Goal: Task Accomplishment & Management: Manage account settings

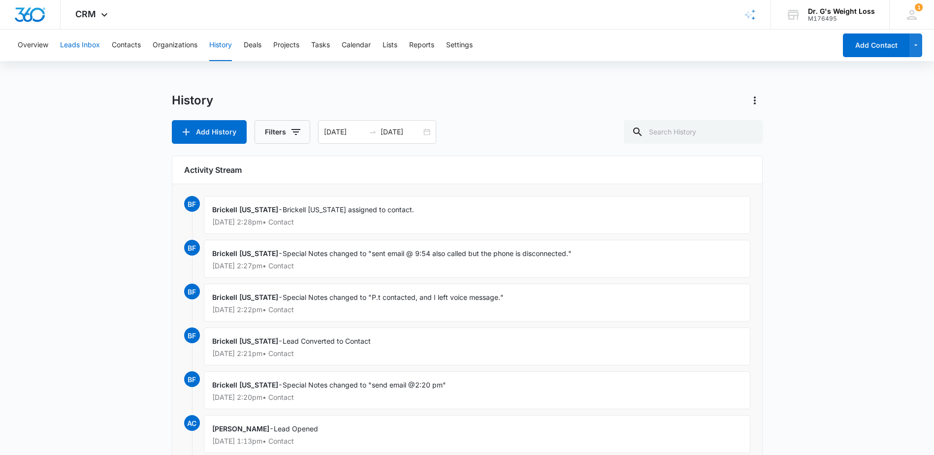
click at [95, 49] on button "Leads Inbox" at bounding box center [80, 46] width 40 height 32
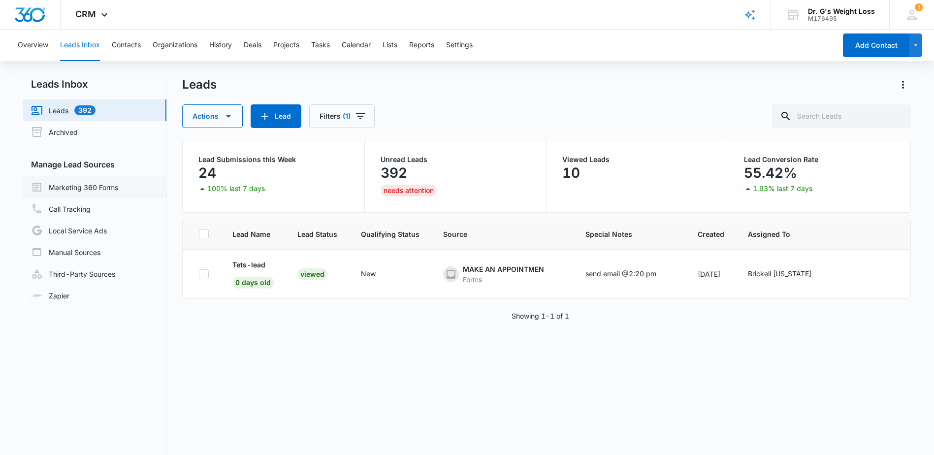
click at [57, 192] on link "Marketing 360 Forms" at bounding box center [74, 187] width 87 height 12
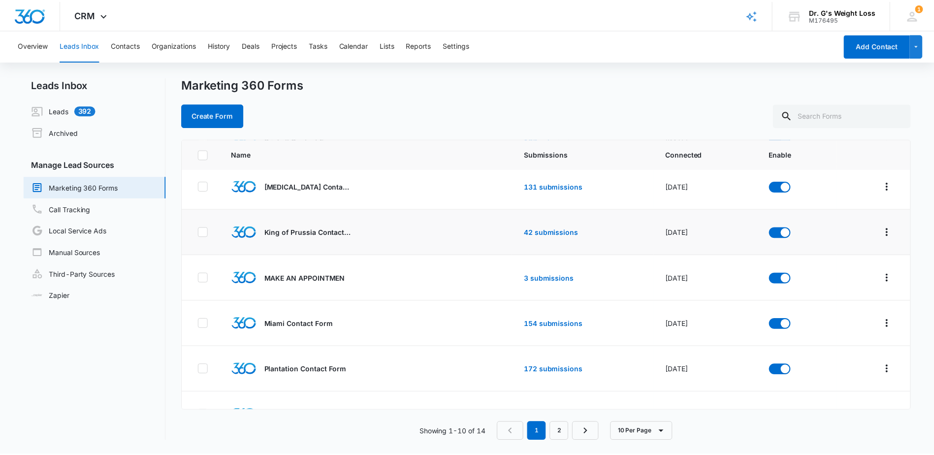
scroll to position [148, 0]
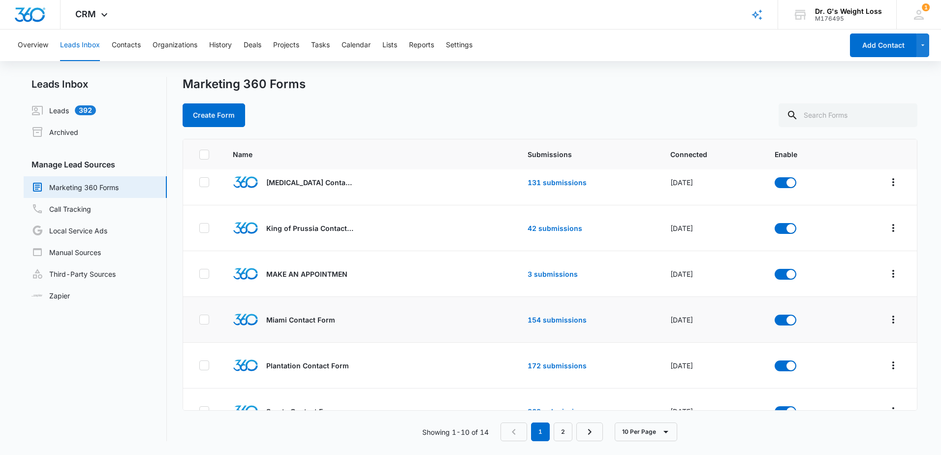
click at [552, 329] on td "154 submissions" at bounding box center [587, 320] width 142 height 46
click at [552, 324] on td "154 submissions" at bounding box center [587, 320] width 142 height 46
click at [559, 320] on link "154 submissions" at bounding box center [557, 320] width 59 height 8
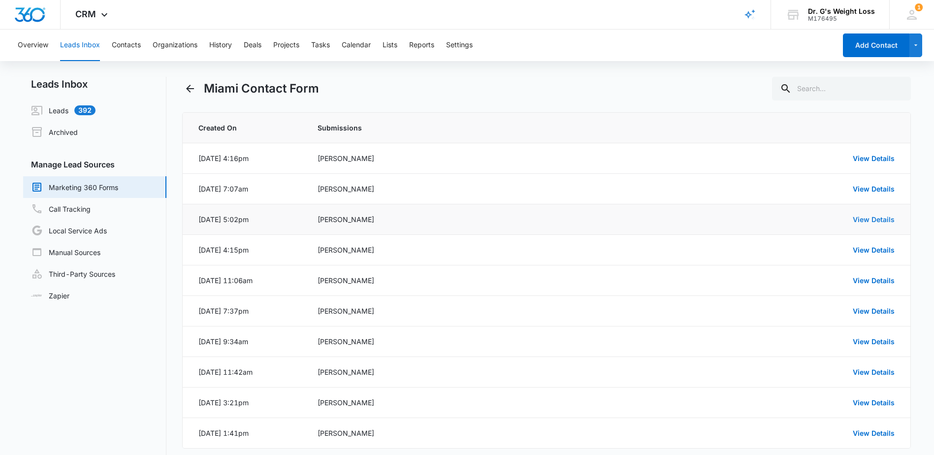
click at [867, 221] on link "View Details" at bounding box center [874, 219] width 42 height 8
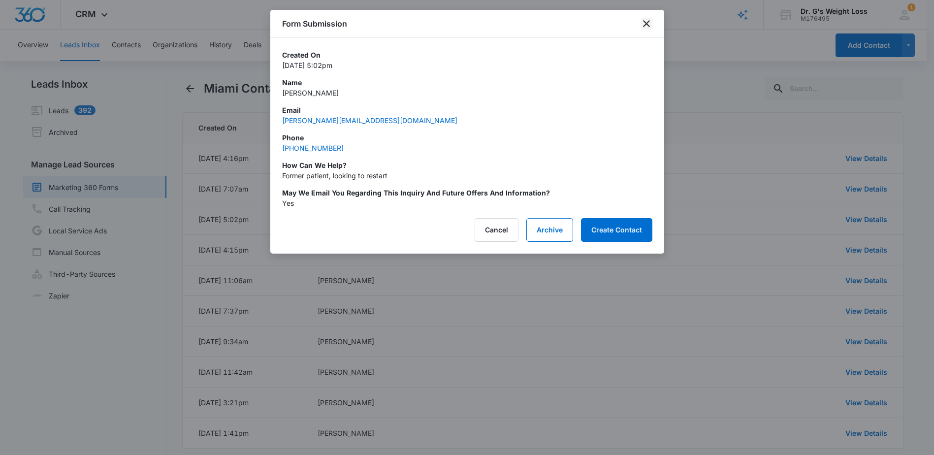
click at [648, 19] on icon "close" at bounding box center [646, 24] width 12 height 12
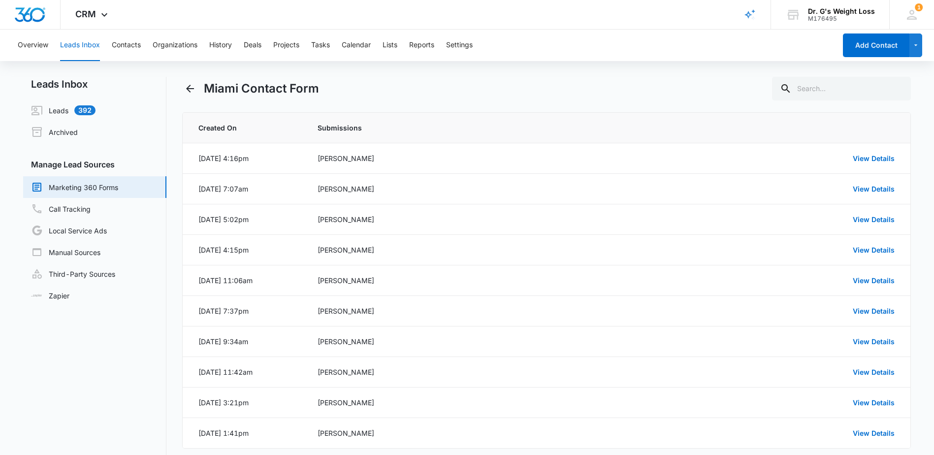
click at [66, 184] on link "Marketing 360 Forms" at bounding box center [74, 187] width 87 height 12
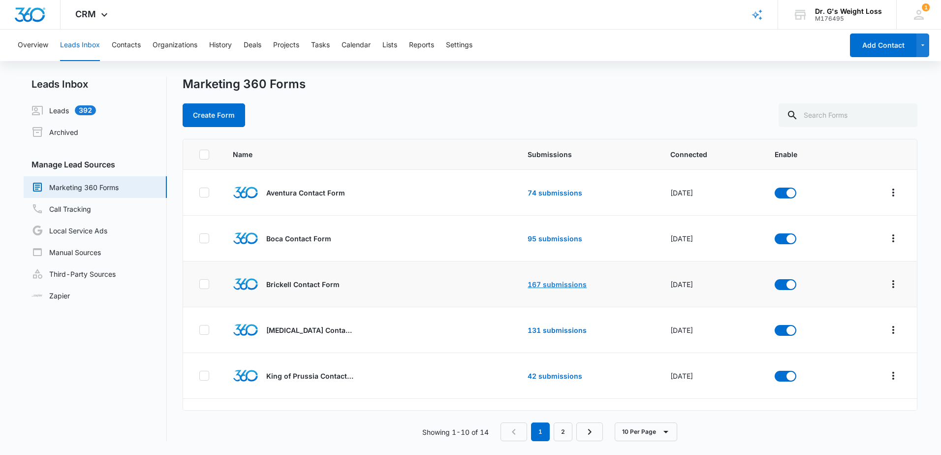
click at [539, 287] on link "167 submissions" at bounding box center [557, 284] width 59 height 8
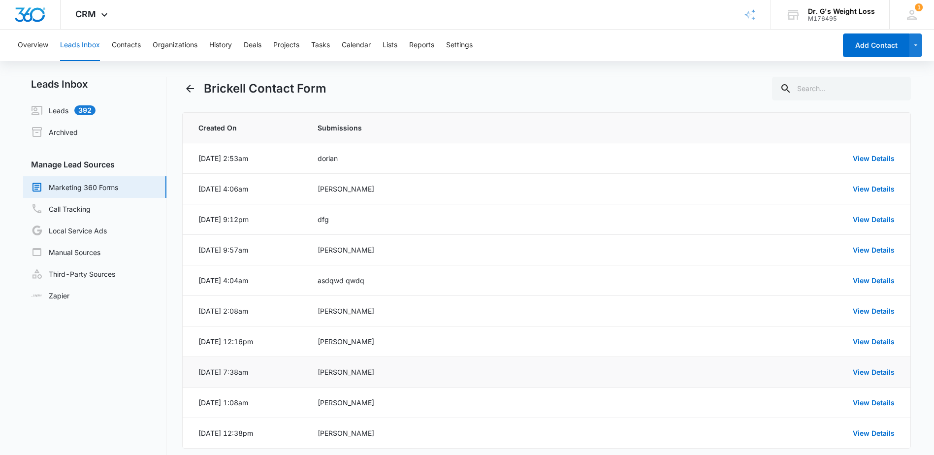
scroll to position [48, 0]
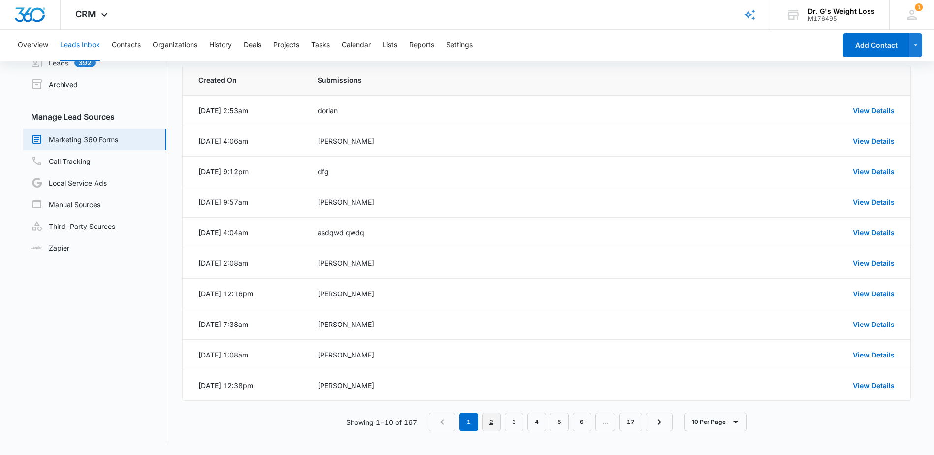
click at [497, 422] on link "2" at bounding box center [491, 422] width 19 height 19
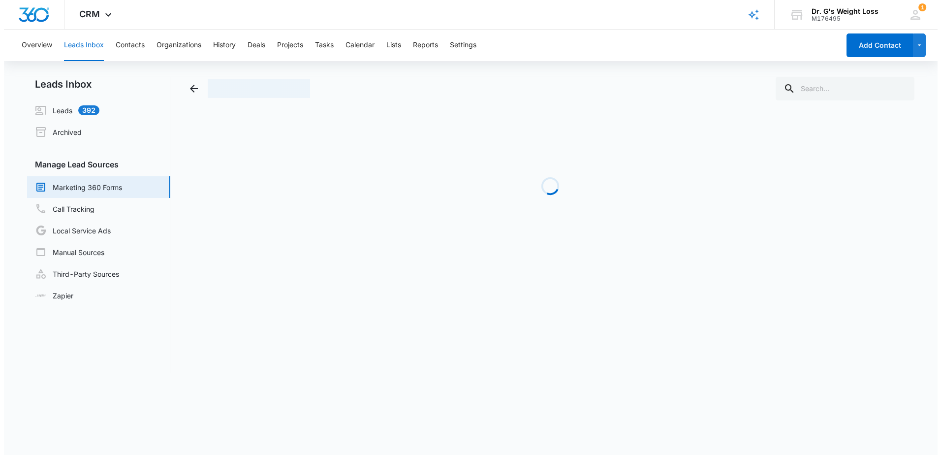
scroll to position [0, 0]
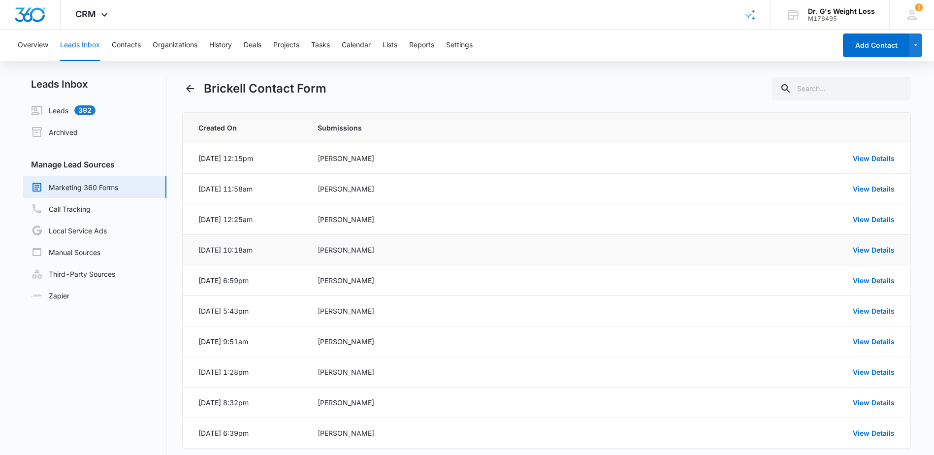
click at [416, 252] on div "[PERSON_NAME]" at bounding box center [468, 250] width 300 height 10
click at [872, 249] on link "View Details" at bounding box center [874, 250] width 42 height 8
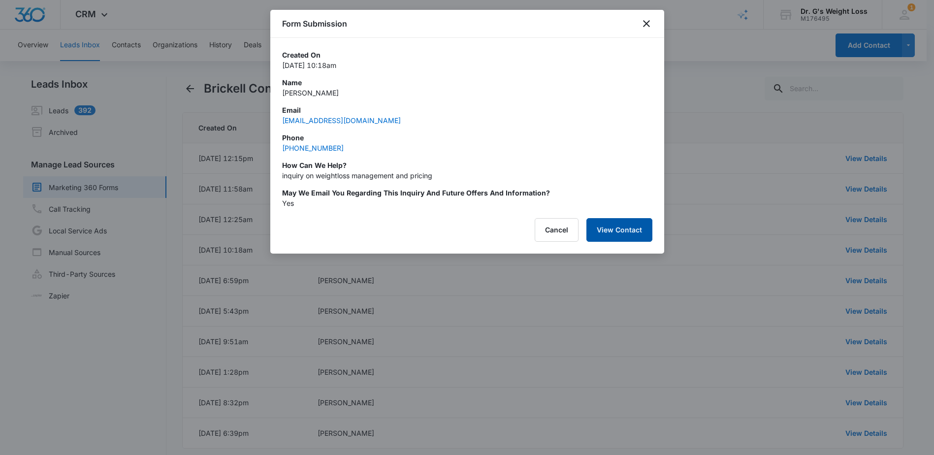
click at [620, 232] on button "View Contact" at bounding box center [619, 230] width 66 height 24
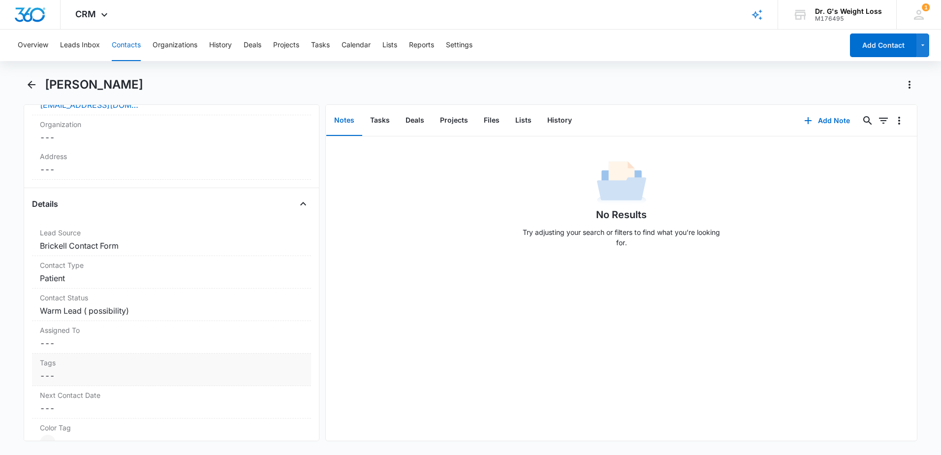
scroll to position [295, 0]
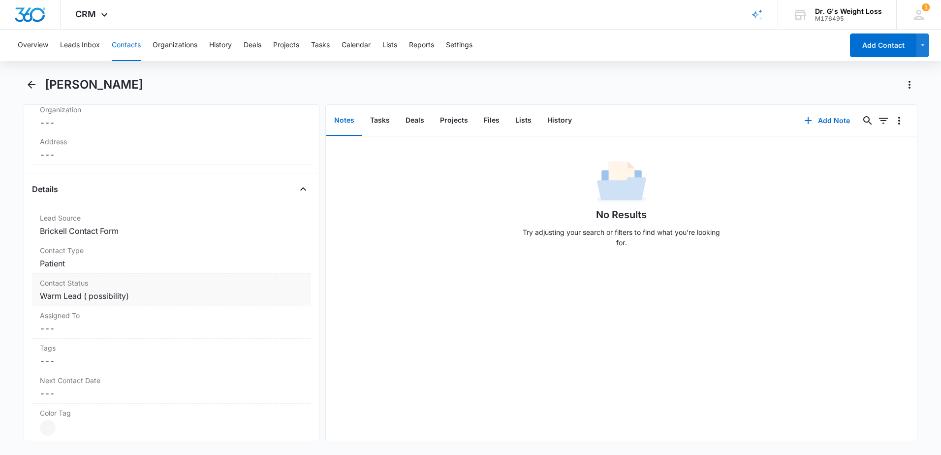
click at [303, 288] on div "Contact Status Cancel Save Changes Warm Lead ( possibility)" at bounding box center [171, 290] width 279 height 32
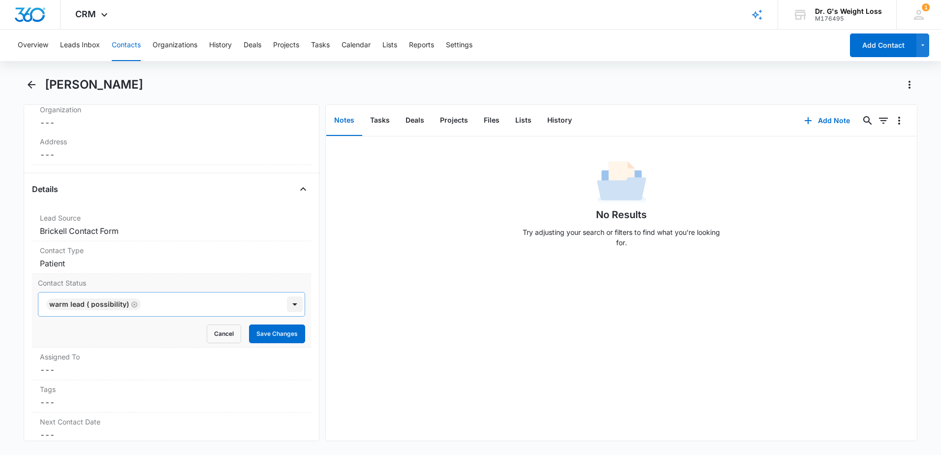
click at [288, 303] on div at bounding box center [295, 304] width 16 height 16
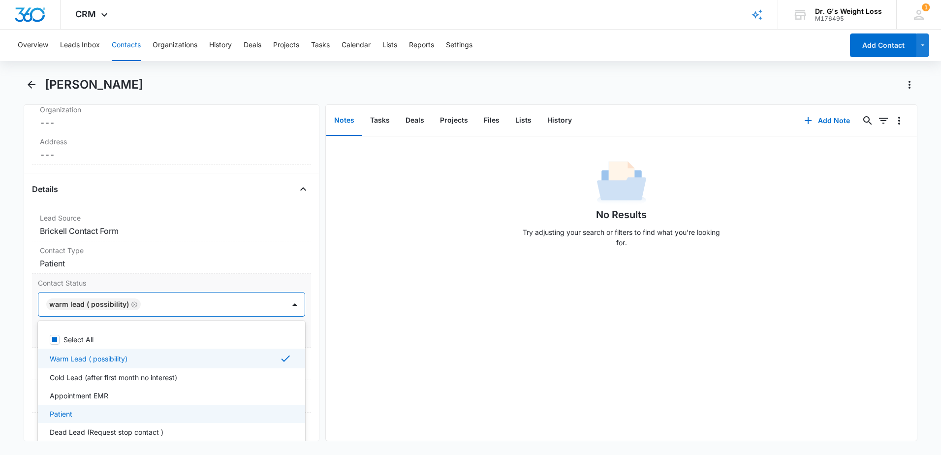
click at [156, 413] on div "Patient" at bounding box center [171, 414] width 242 height 10
click at [132, 304] on icon "Remove Warm Lead ( possibility)" at bounding box center [134, 304] width 6 height 6
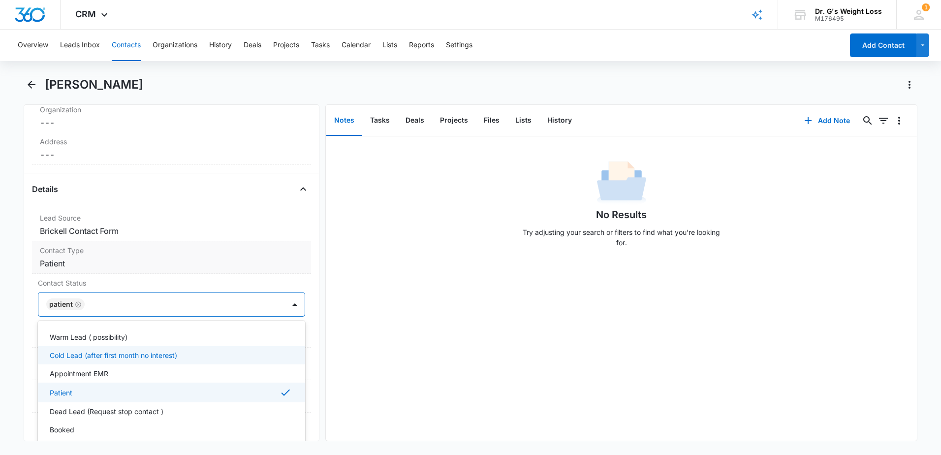
click at [253, 270] on div "Contact Type Cancel Save Changes Patient" at bounding box center [171, 257] width 279 height 32
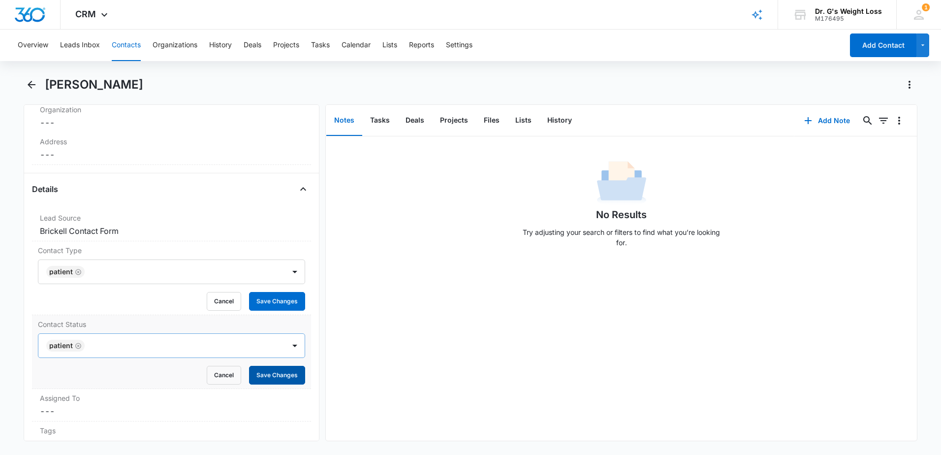
click at [278, 374] on button "Save Changes" at bounding box center [277, 375] width 56 height 19
click at [278, 305] on button "Save Changes" at bounding box center [277, 301] width 56 height 19
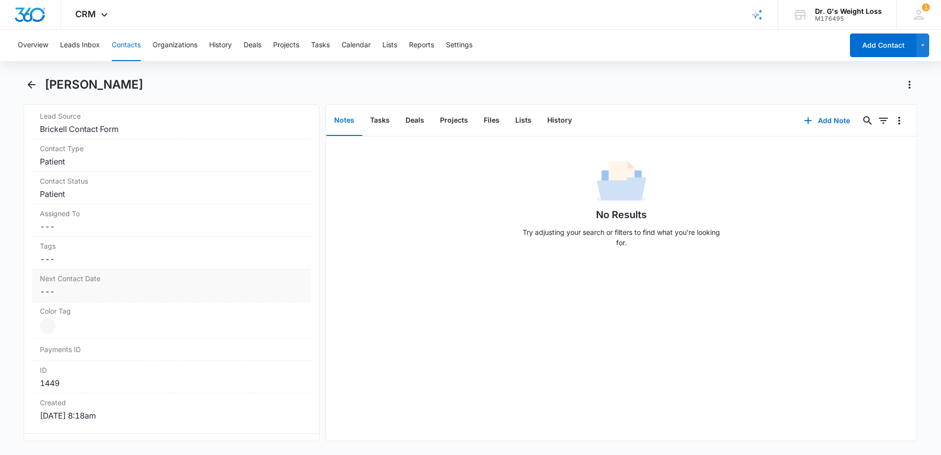
scroll to position [394, 0]
click at [131, 234] on dd "Cancel Save Changes ---" at bounding box center [171, 230] width 263 height 12
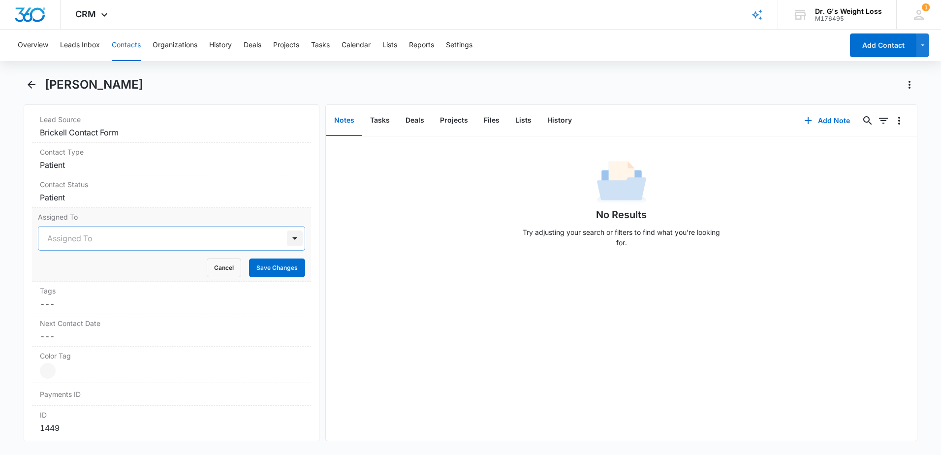
click at [294, 235] on div at bounding box center [295, 238] width 16 height 16
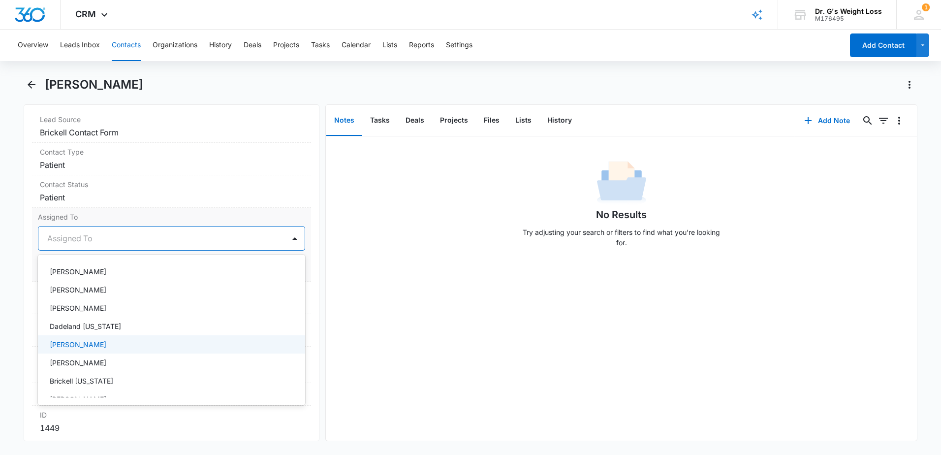
scroll to position [197, 0]
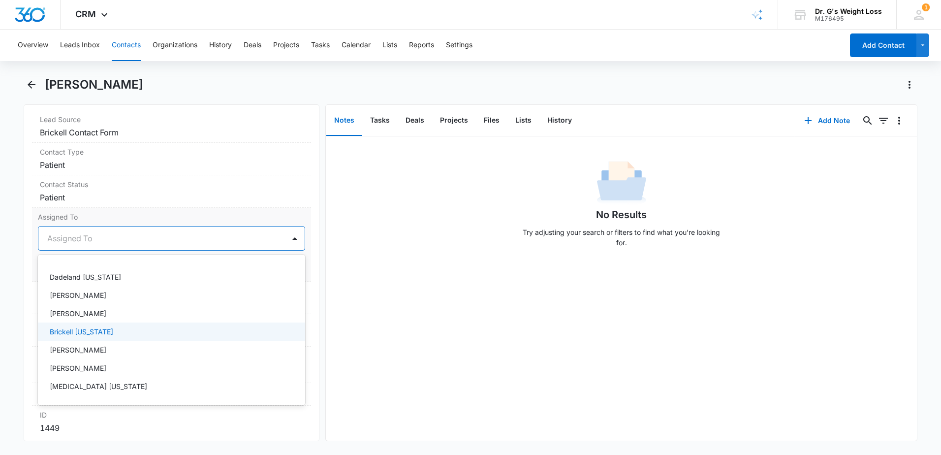
click at [180, 333] on div "Brickell [US_STATE]" at bounding box center [171, 331] width 242 height 10
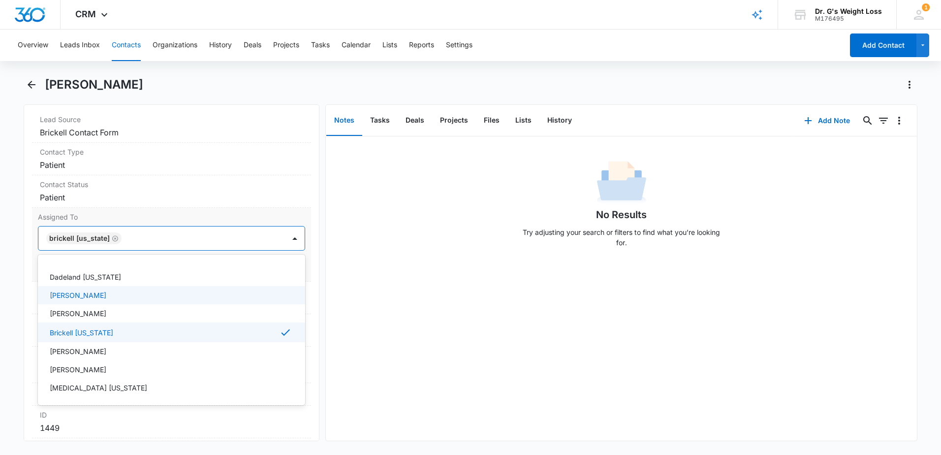
click at [302, 275] on div "Assigned To option [GEOGRAPHIC_DATA] [US_STATE], selected. 20 results available…" at bounding box center [171, 245] width 279 height 74
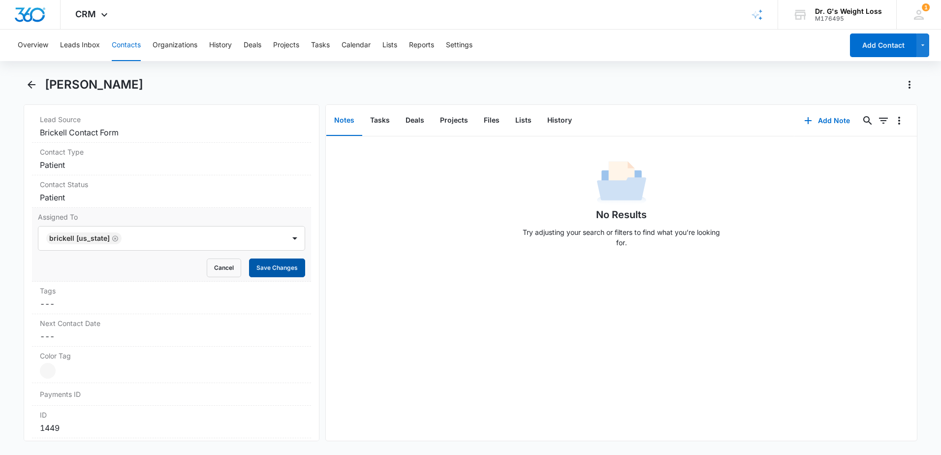
click at [264, 267] on button "Save Changes" at bounding box center [277, 267] width 56 height 19
